Goal: Purchase product/service

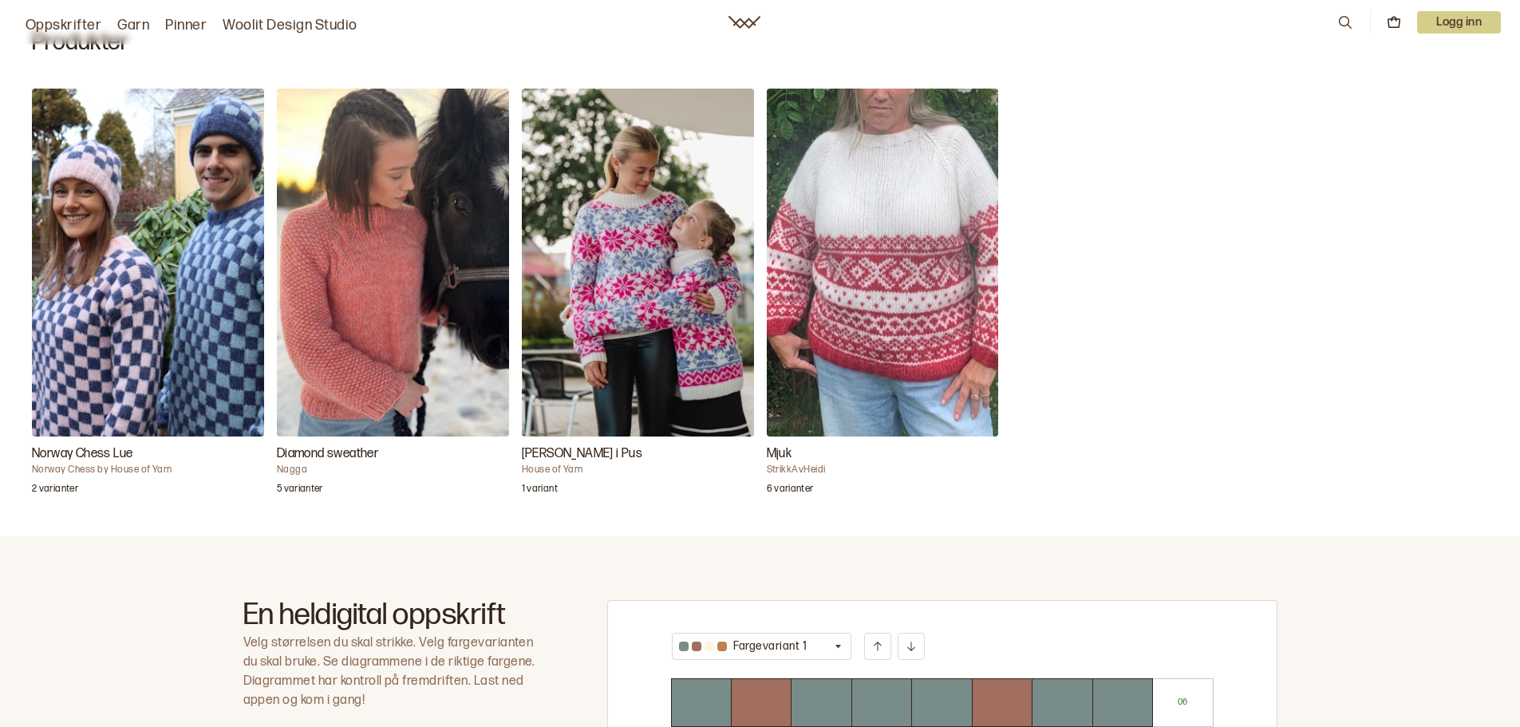
scroll to position [479, 0]
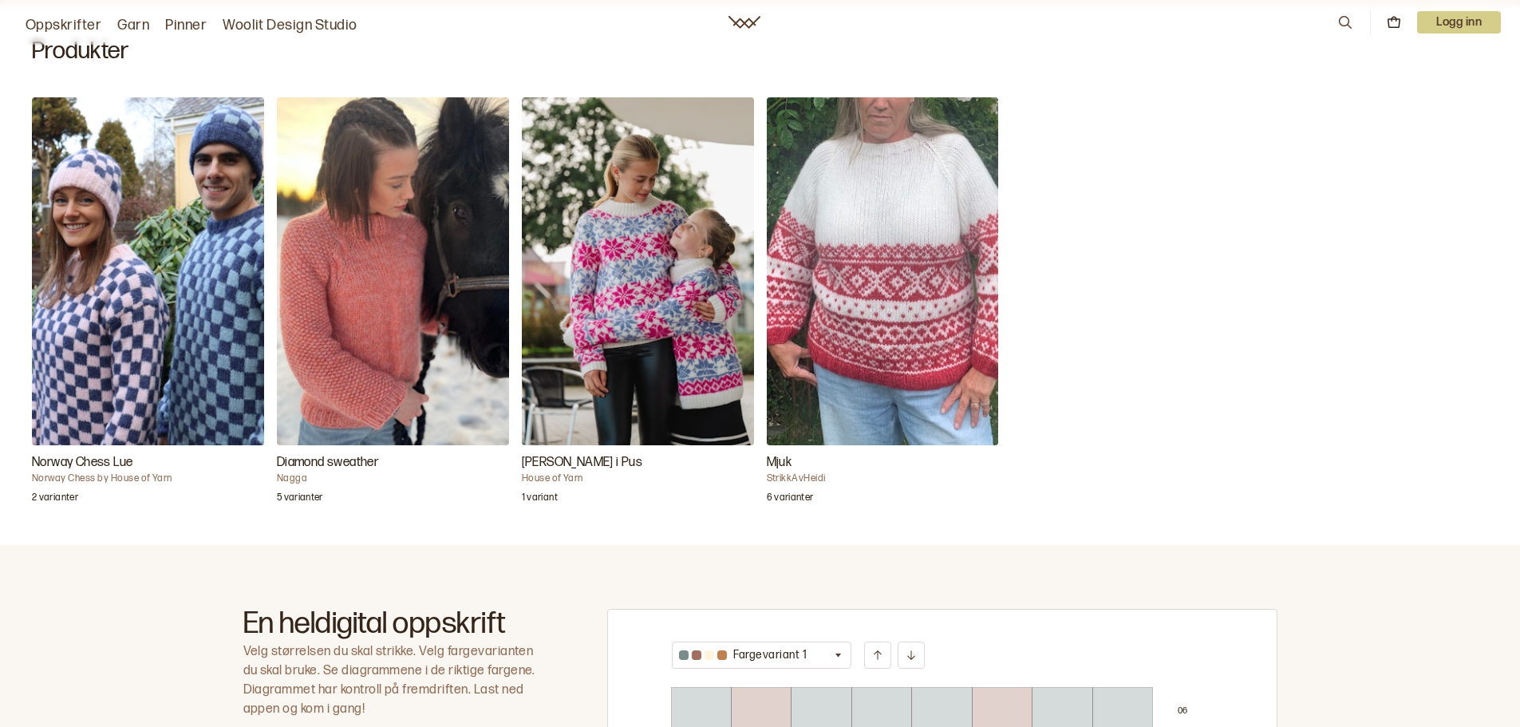
click at [361, 267] on img "Diamond sweather" at bounding box center [393, 271] width 232 height 348
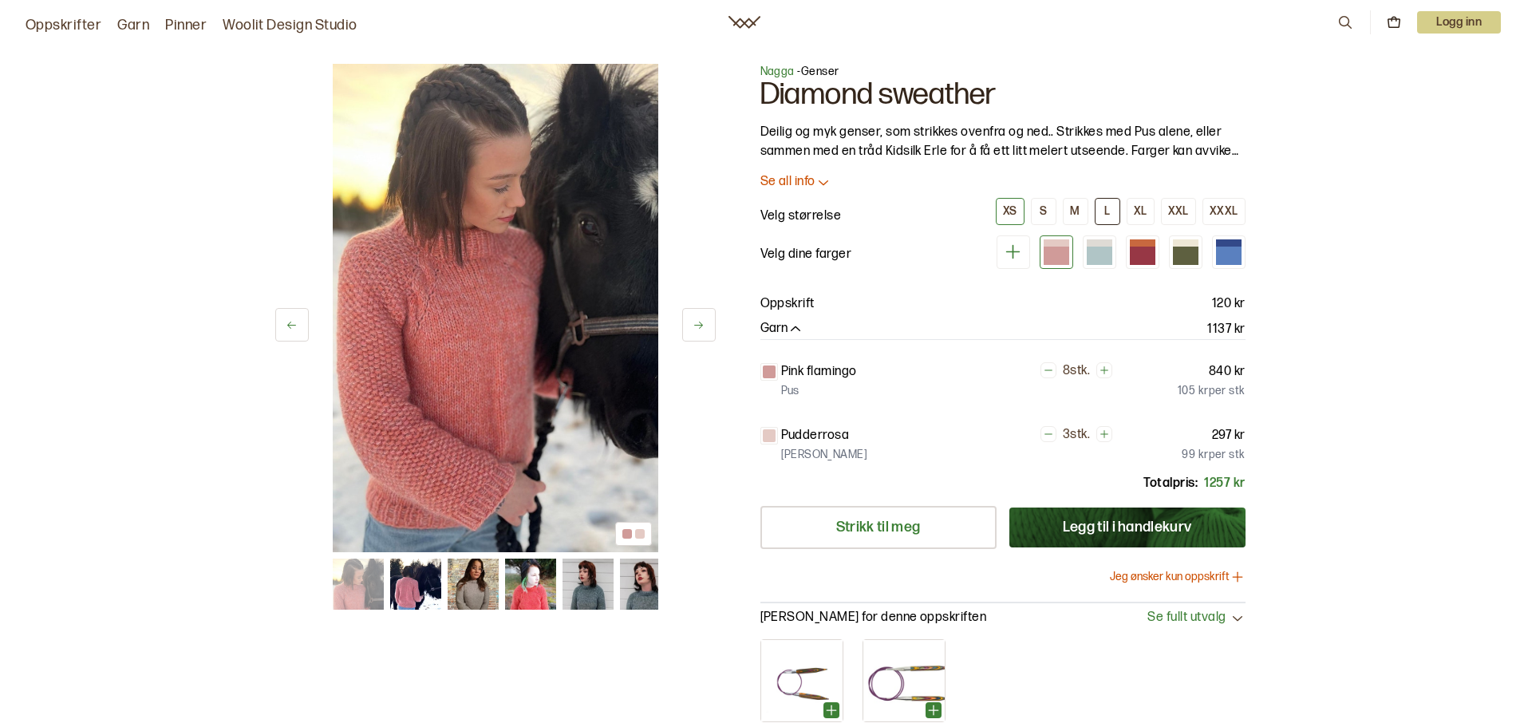
click at [1106, 211] on button "L" at bounding box center [1107, 211] width 26 height 27
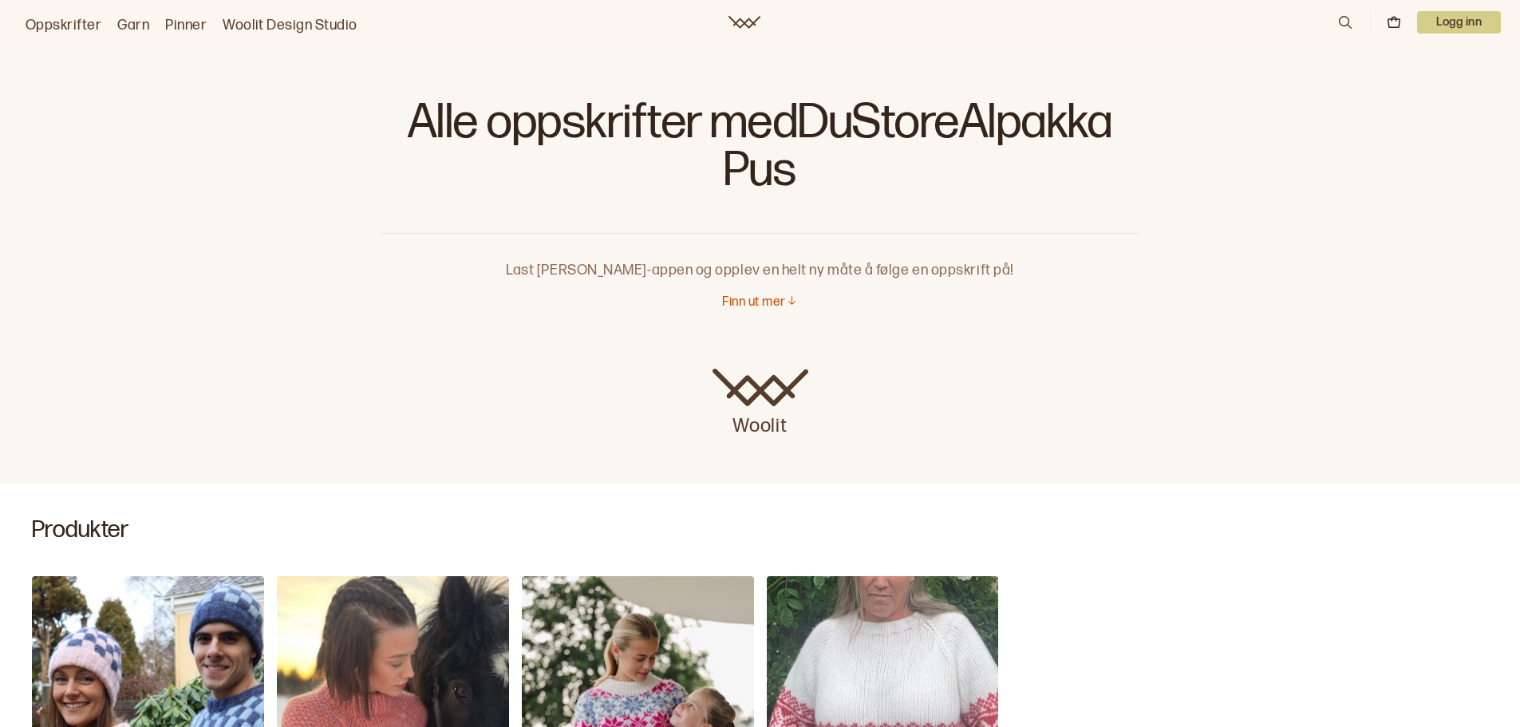
click at [764, 301] on p "Finn ut mer" at bounding box center [753, 302] width 63 height 17
